Goal: Task Accomplishment & Management: Manage account settings

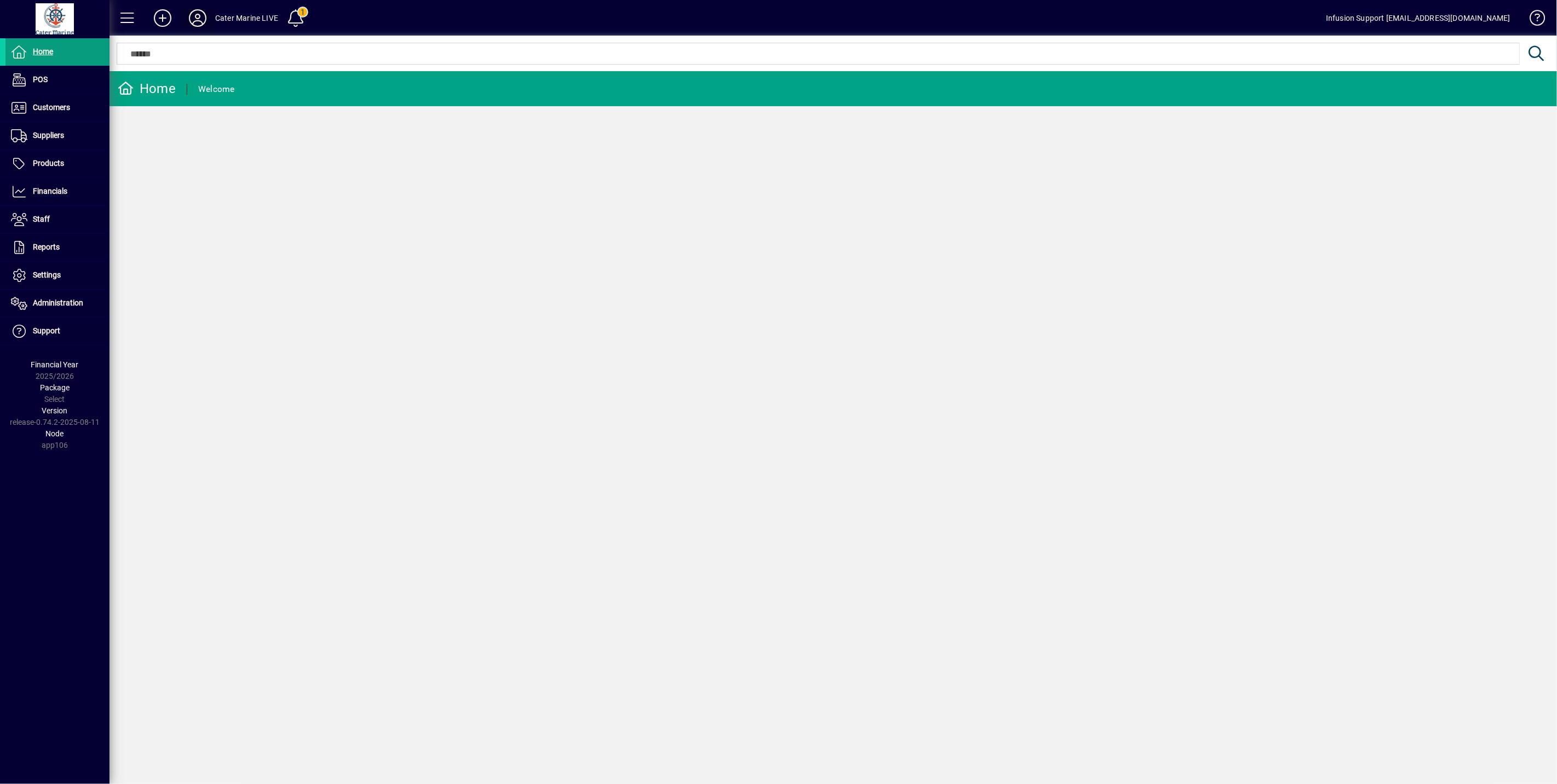
click at [200, 15] on icon at bounding box center [197, 18] width 22 height 17
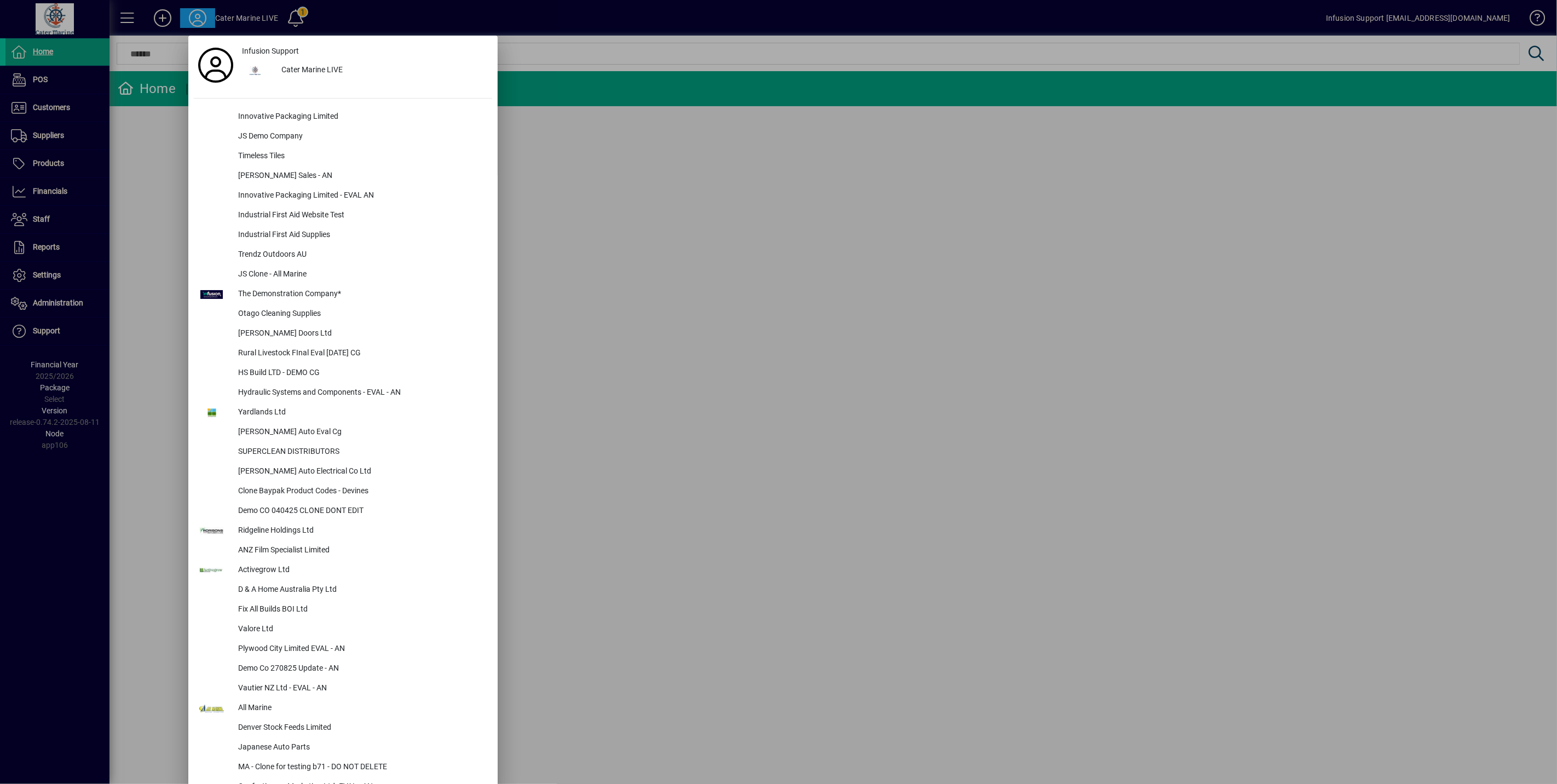
click at [655, 157] on div at bounding box center [778, 392] width 1557 height 784
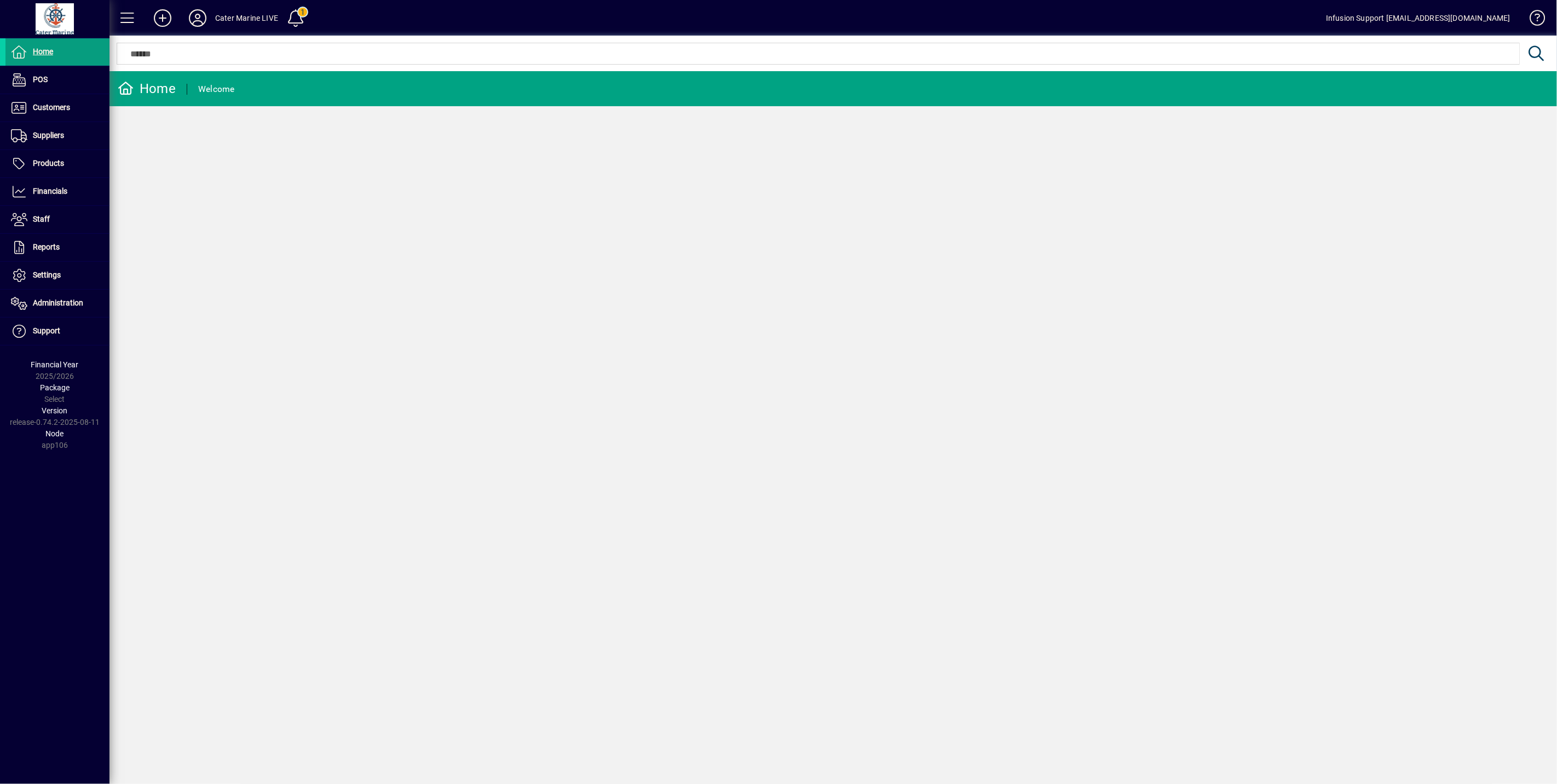
click at [223, 21] on div "Cater Marine LIVE" at bounding box center [247, 18] width 63 height 17
click at [197, 22] on icon at bounding box center [197, 18] width 22 height 17
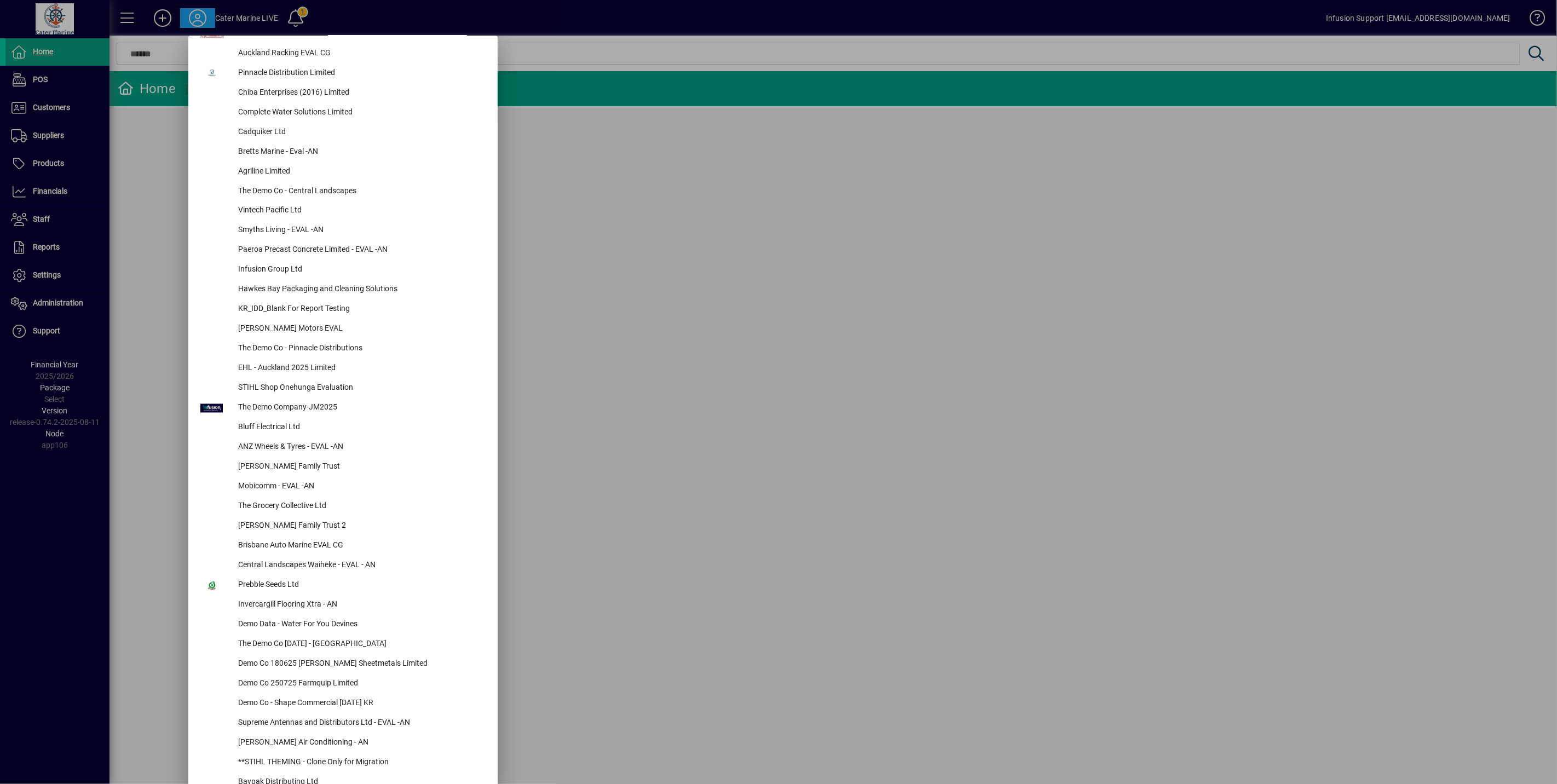
scroll to position [1642, 0]
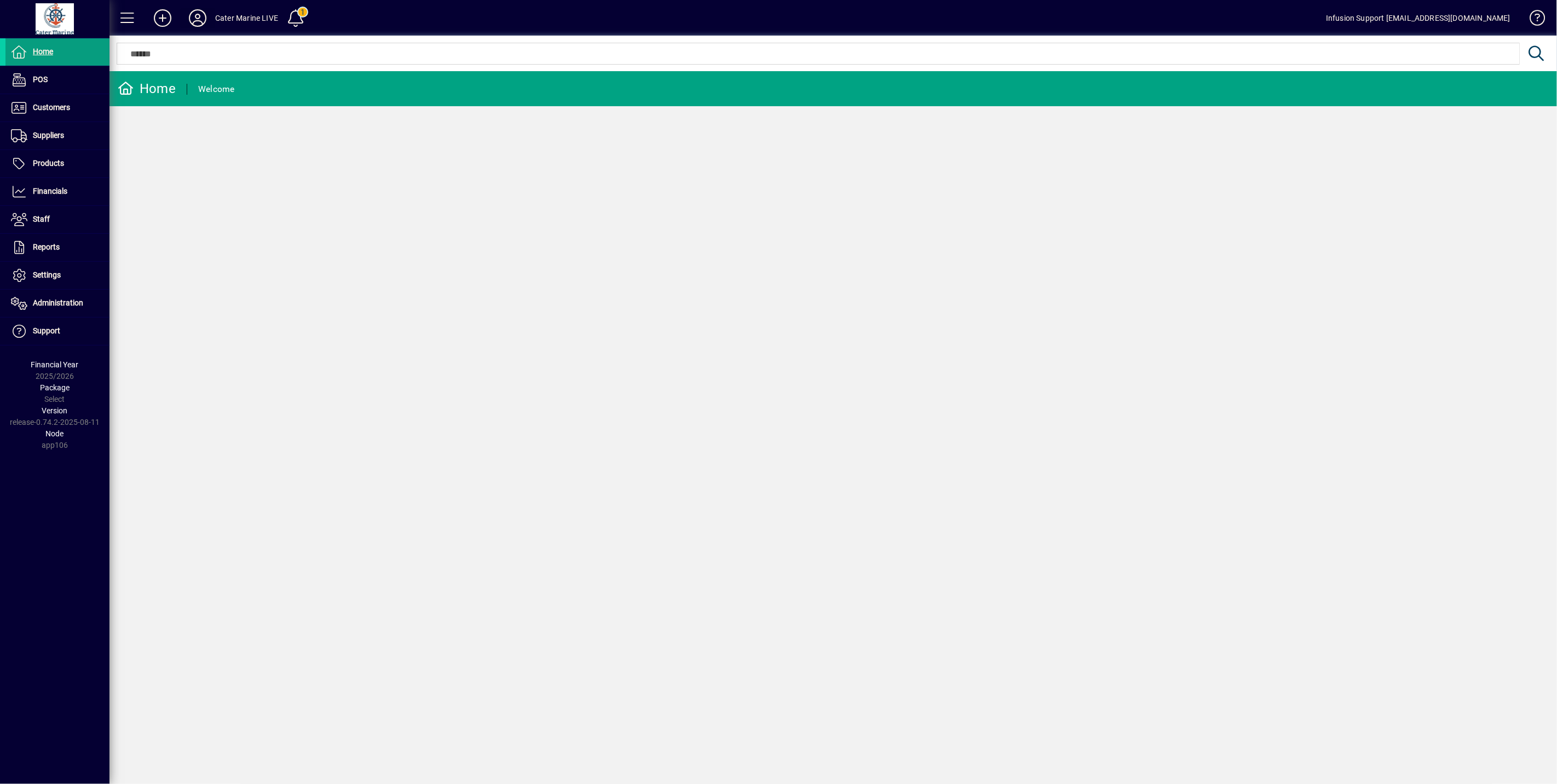
click at [200, 15] on icon at bounding box center [197, 18] width 22 height 17
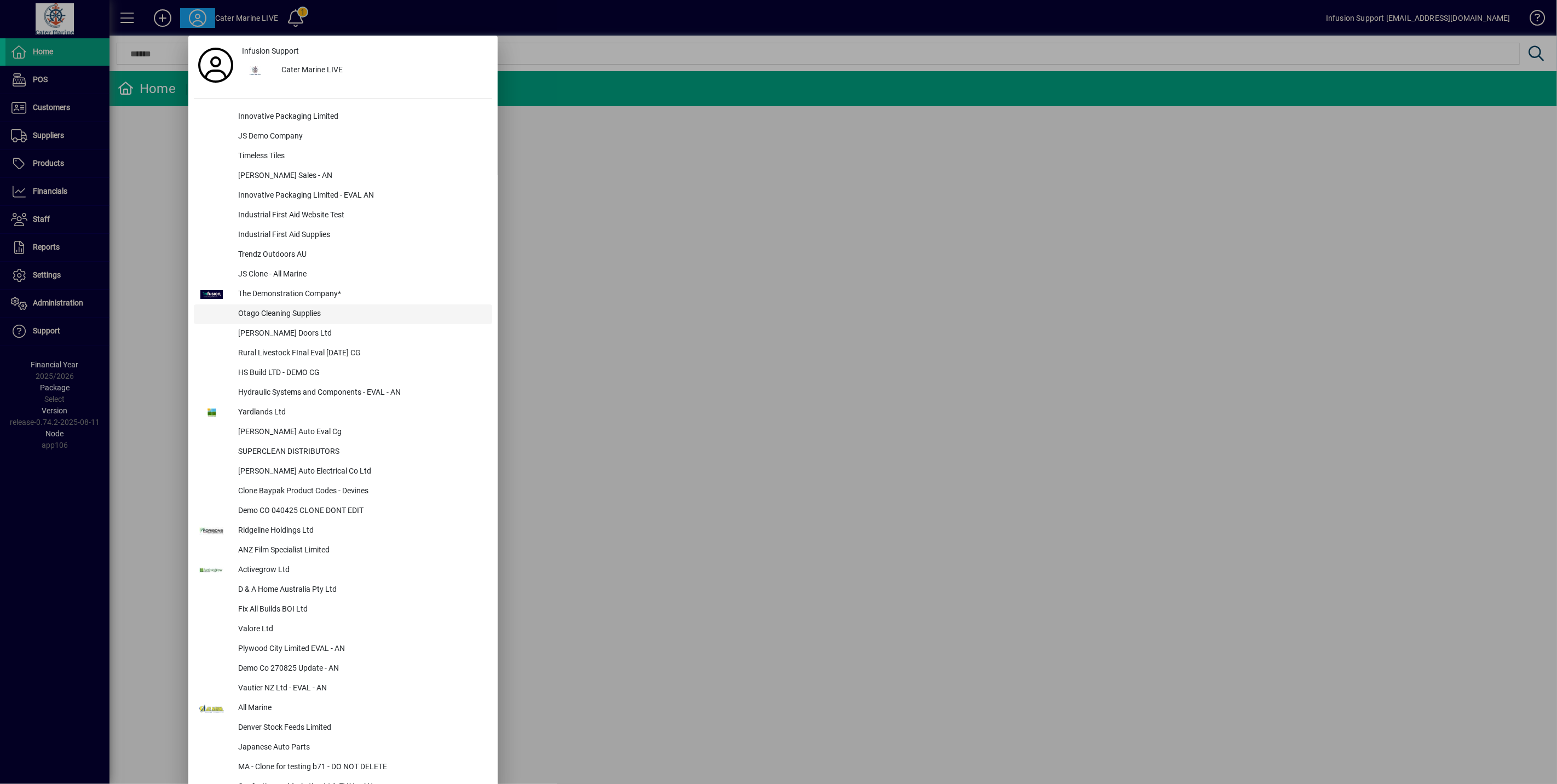
scroll to position [243, 0]
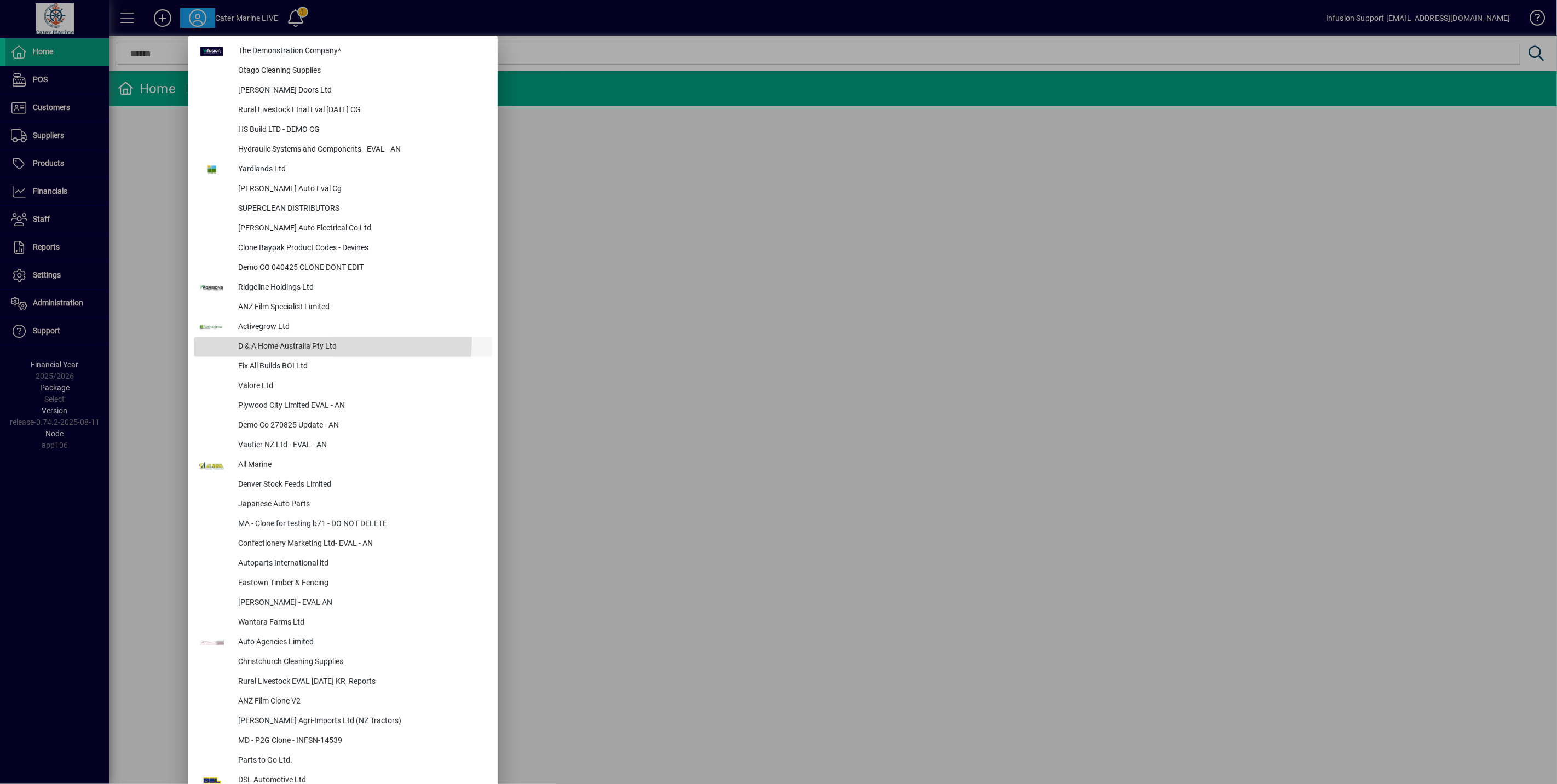
click at [332, 340] on div "D & A Home Australia Pty Ltd" at bounding box center [361, 347] width 263 height 19
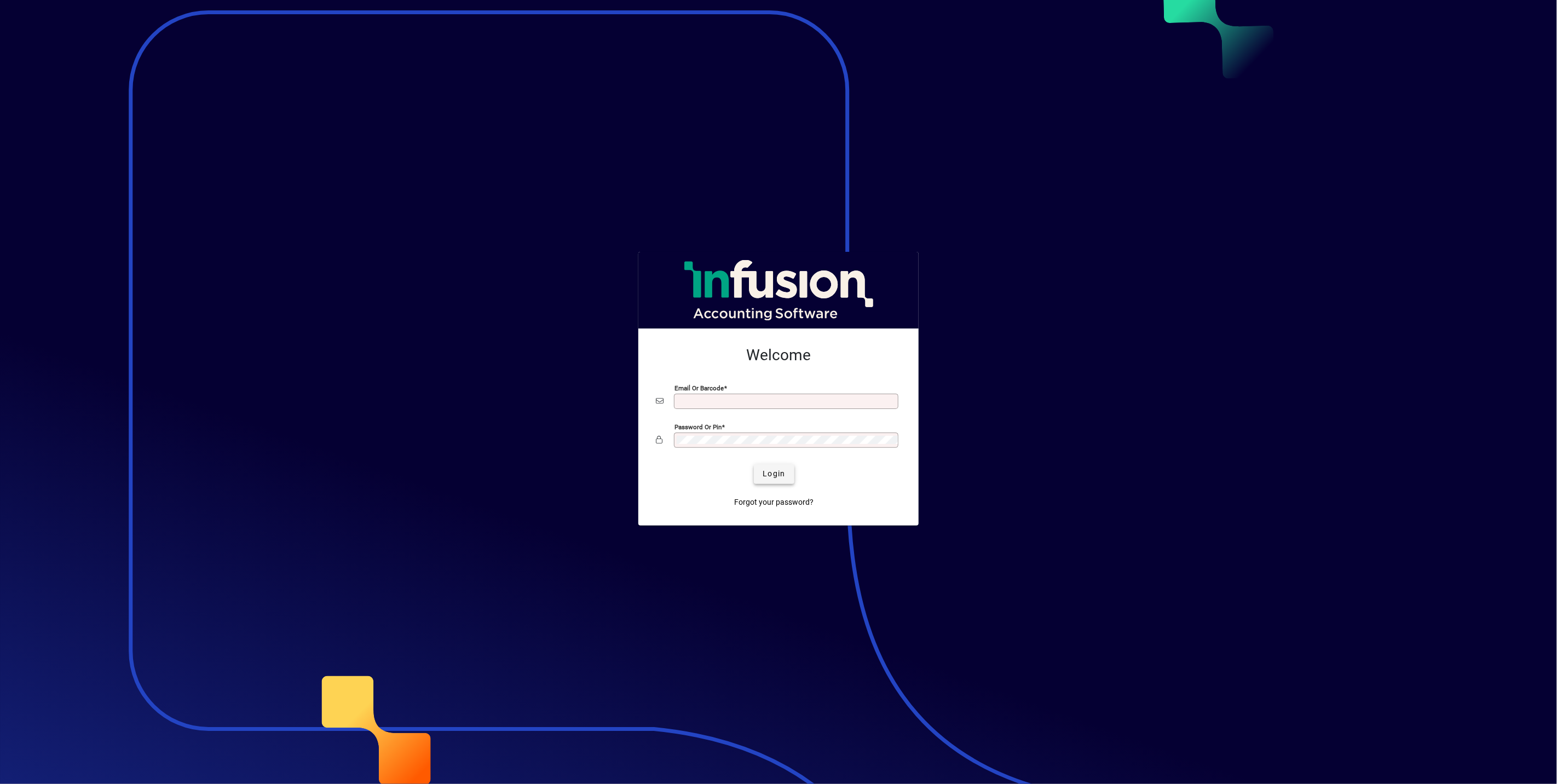
type input "**********"
click at [762, 471] on span "submit" at bounding box center [774, 474] width 40 height 27
